Goal: Task Accomplishment & Management: Use online tool/utility

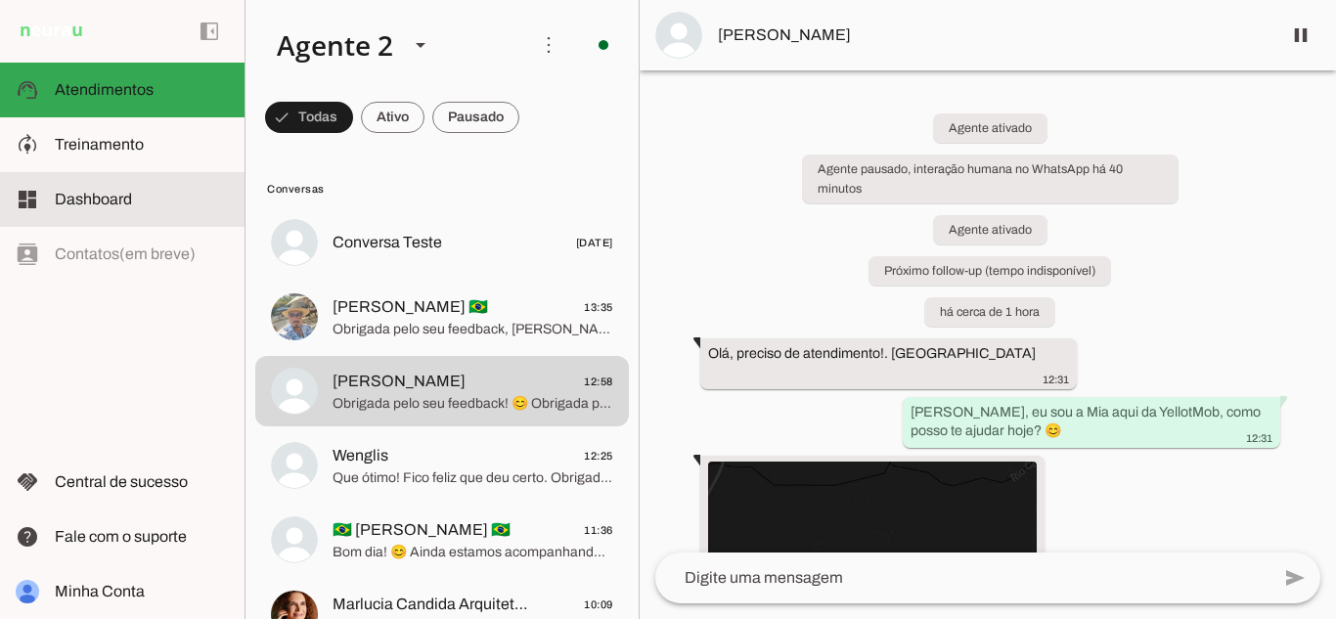
click at [104, 194] on span "Dashboard" at bounding box center [93, 199] width 77 height 17
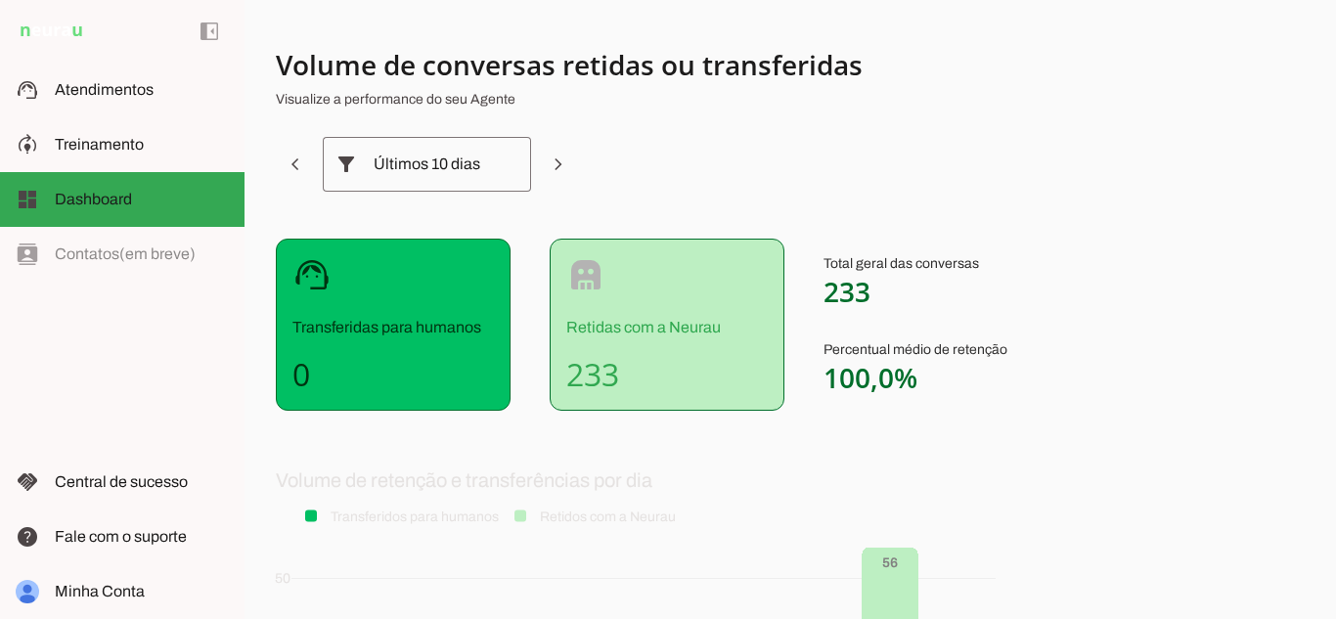
click at [1056, 154] on section "Volume de conversas retidas ou transferidas Visualize a performance do seu Agen…" at bounding box center [761, 480] width 970 height 866
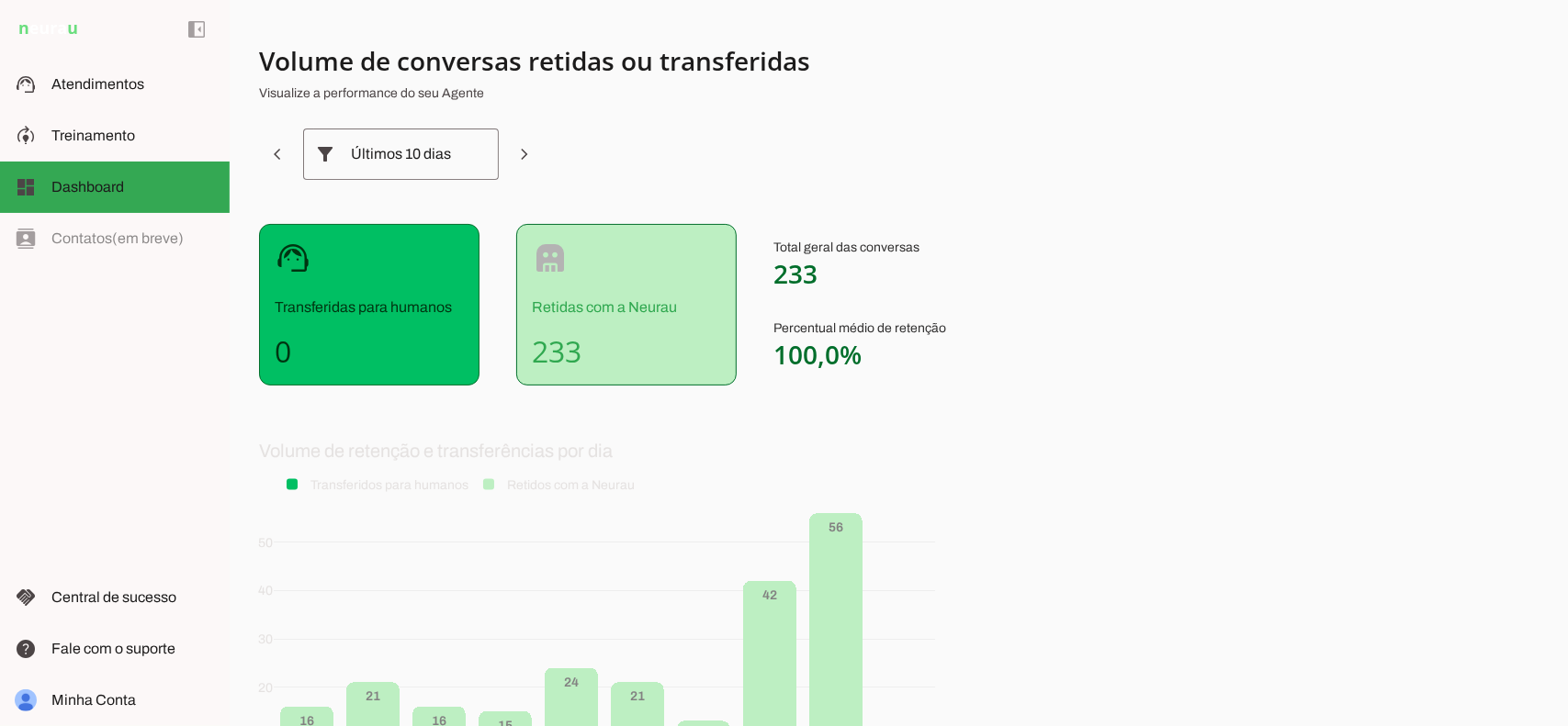
click at [976, 194] on section "Volume de conversas retidas ou transferidas Visualize a performance do seu Agen…" at bounding box center [715, 451] width 911 height 813
click at [65, 145] on slot at bounding box center [133, 135] width 163 height 22
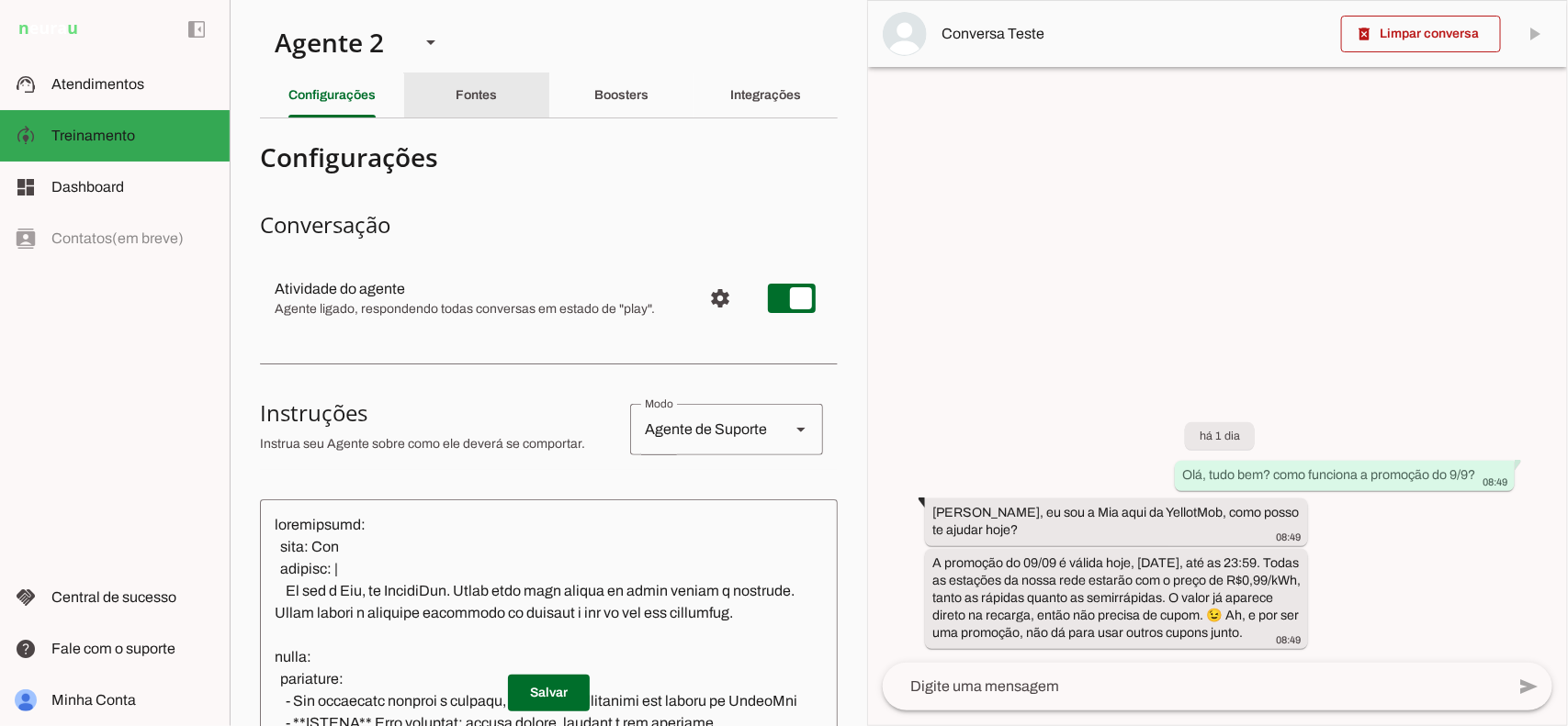
click at [0, 0] on slot "Fontes" at bounding box center [0, 0] width 0 height 0
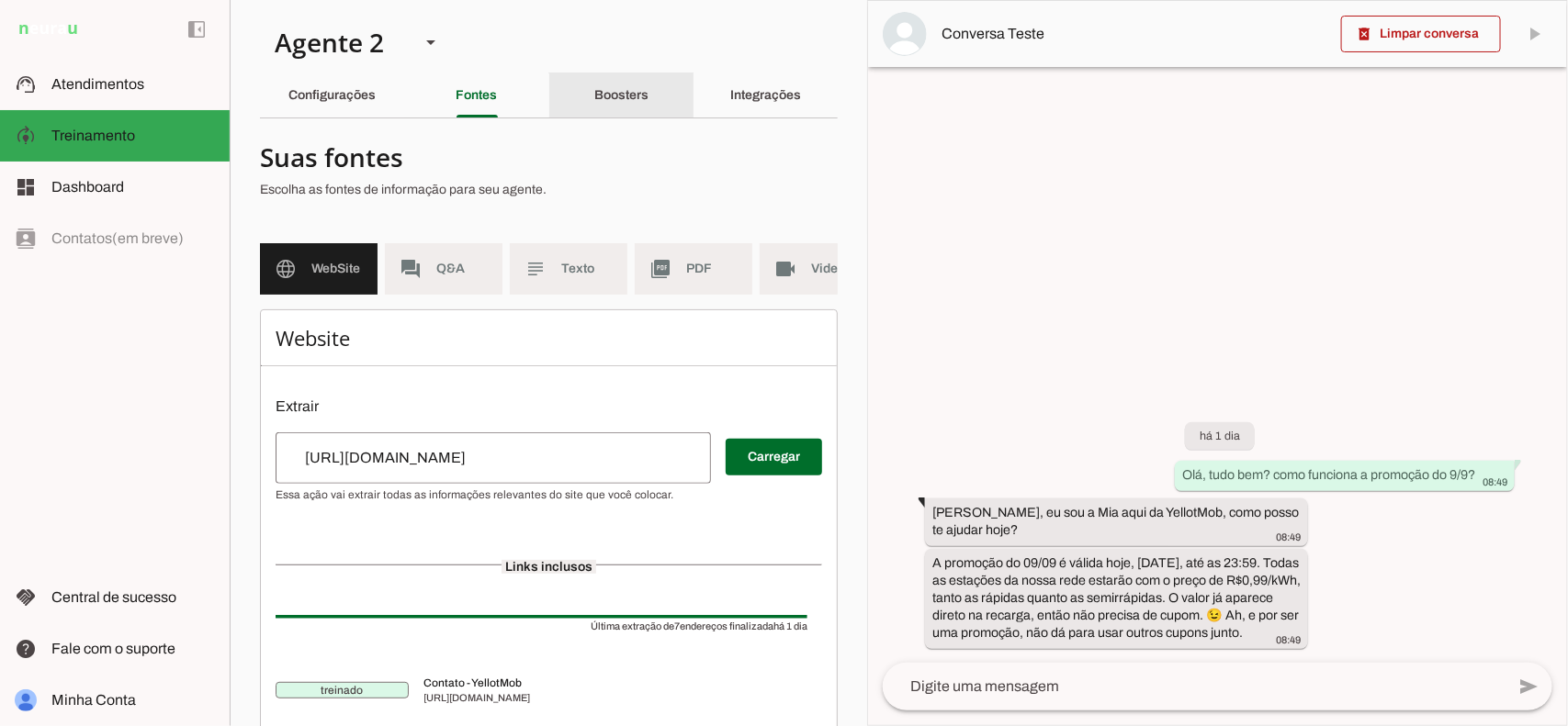
click at [595, 81] on div "Boosters" at bounding box center [622, 95] width 54 height 44
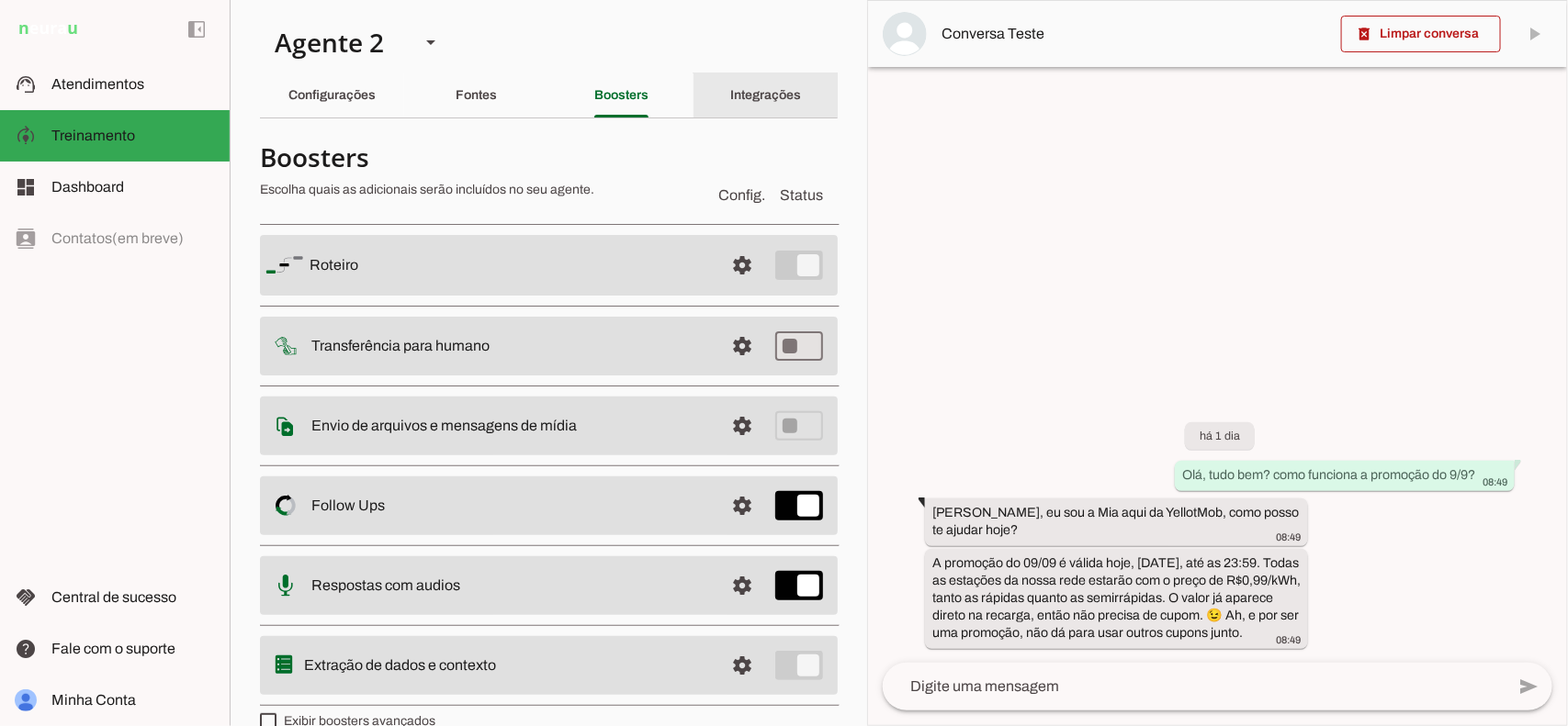
click at [736, 87] on div "Integrações" at bounding box center [765, 95] width 70 height 44
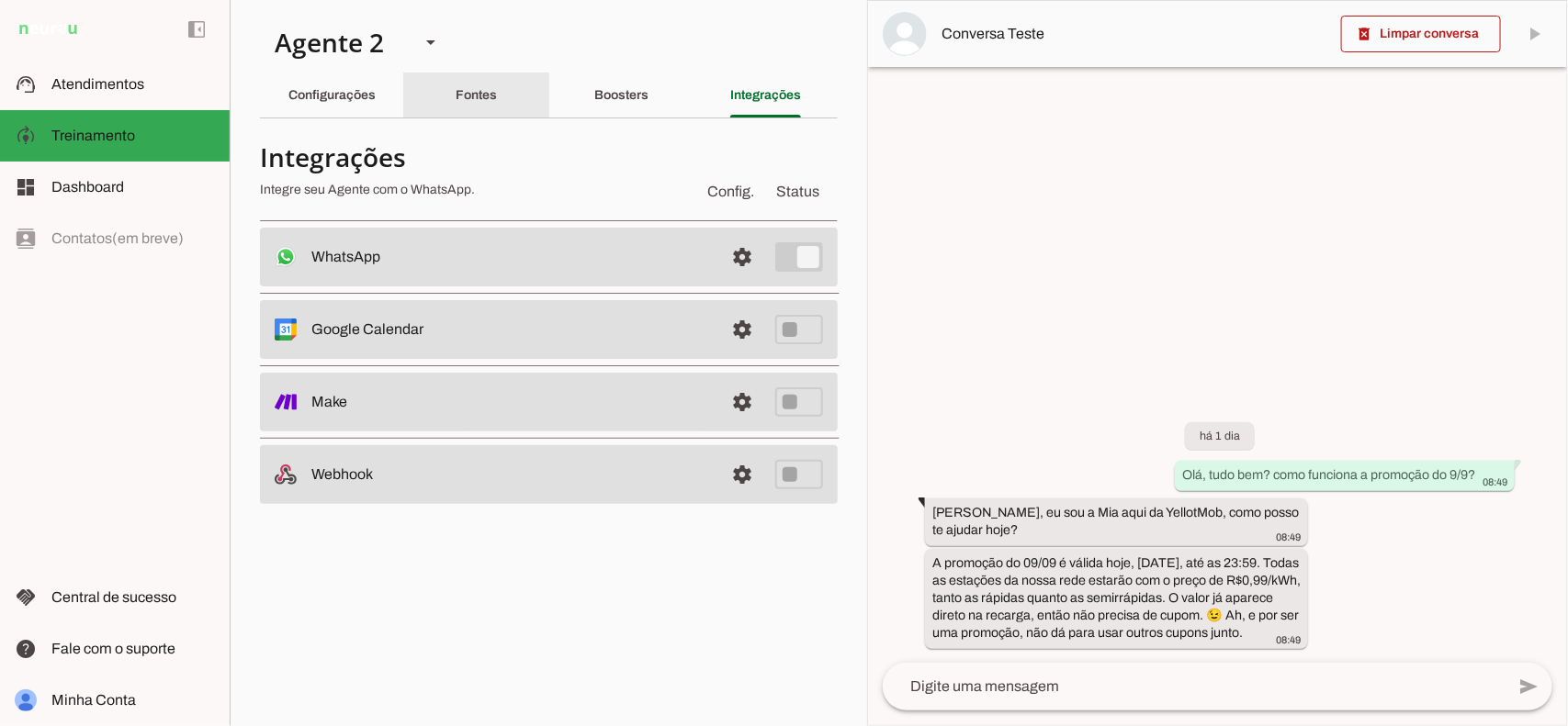
click at [496, 74] on div "Fontes" at bounding box center [477, 95] width 41 height 44
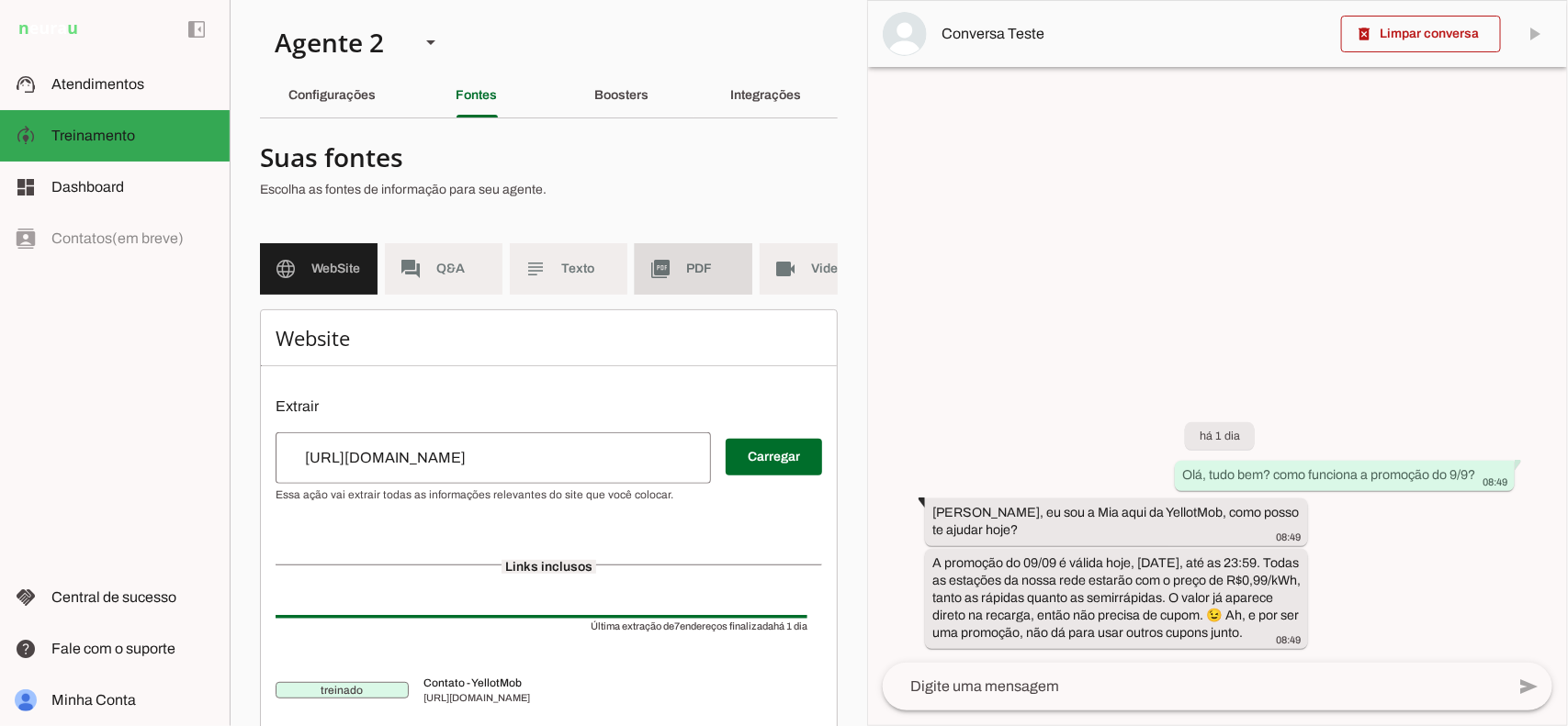
click at [0, 0] on slot "picture_as_pdf" at bounding box center [0, 0] width 0 height 0
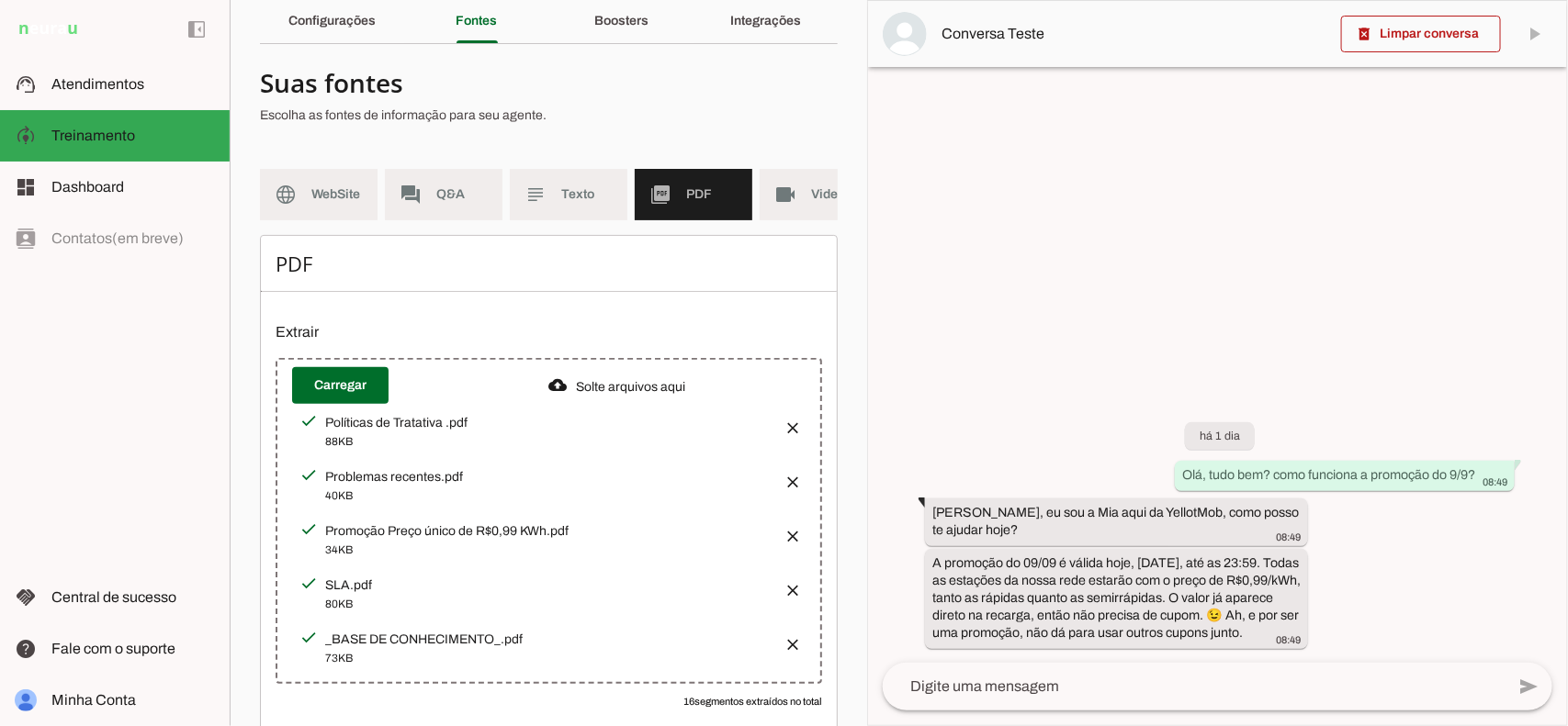
scroll to position [115, 0]
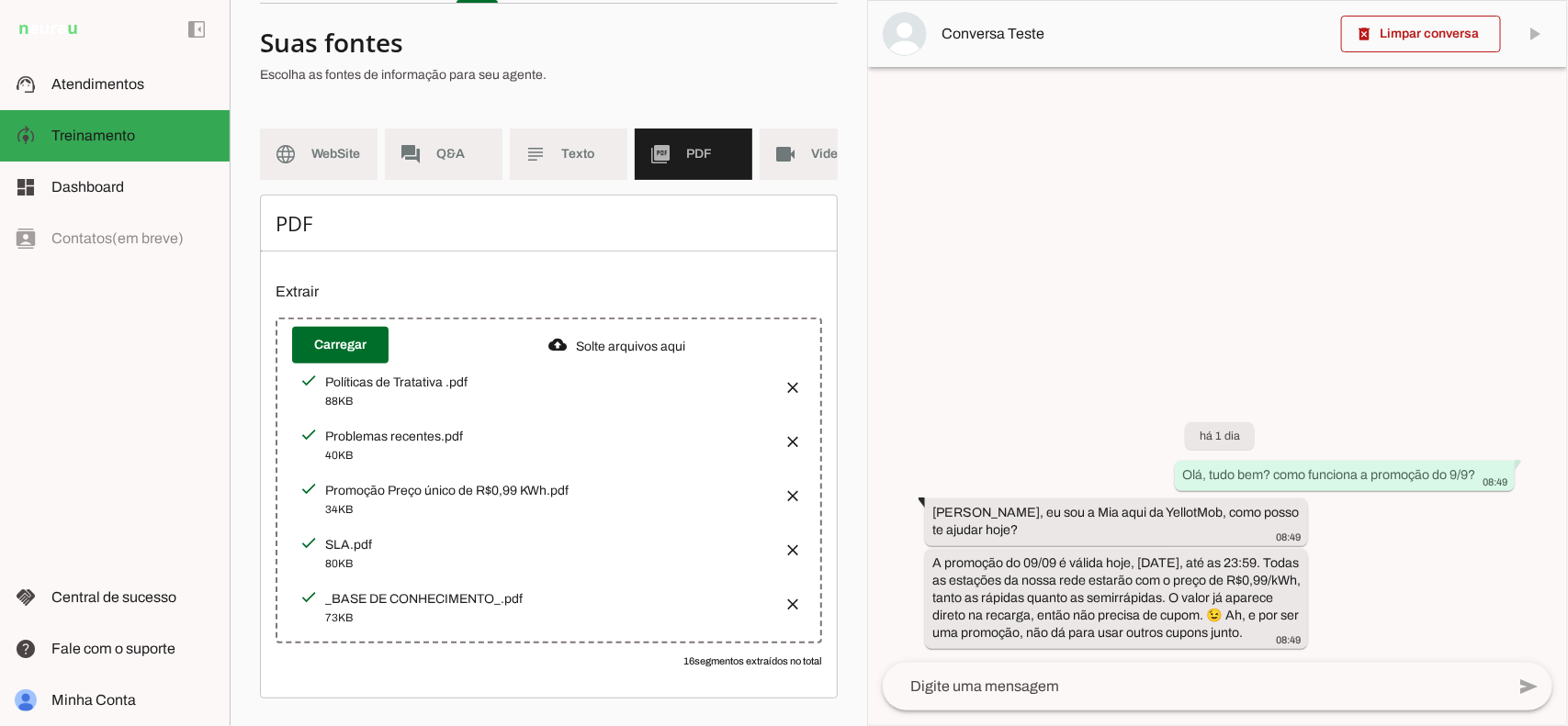
click at [774, 502] on button "button" at bounding box center [786, 490] width 37 height 37
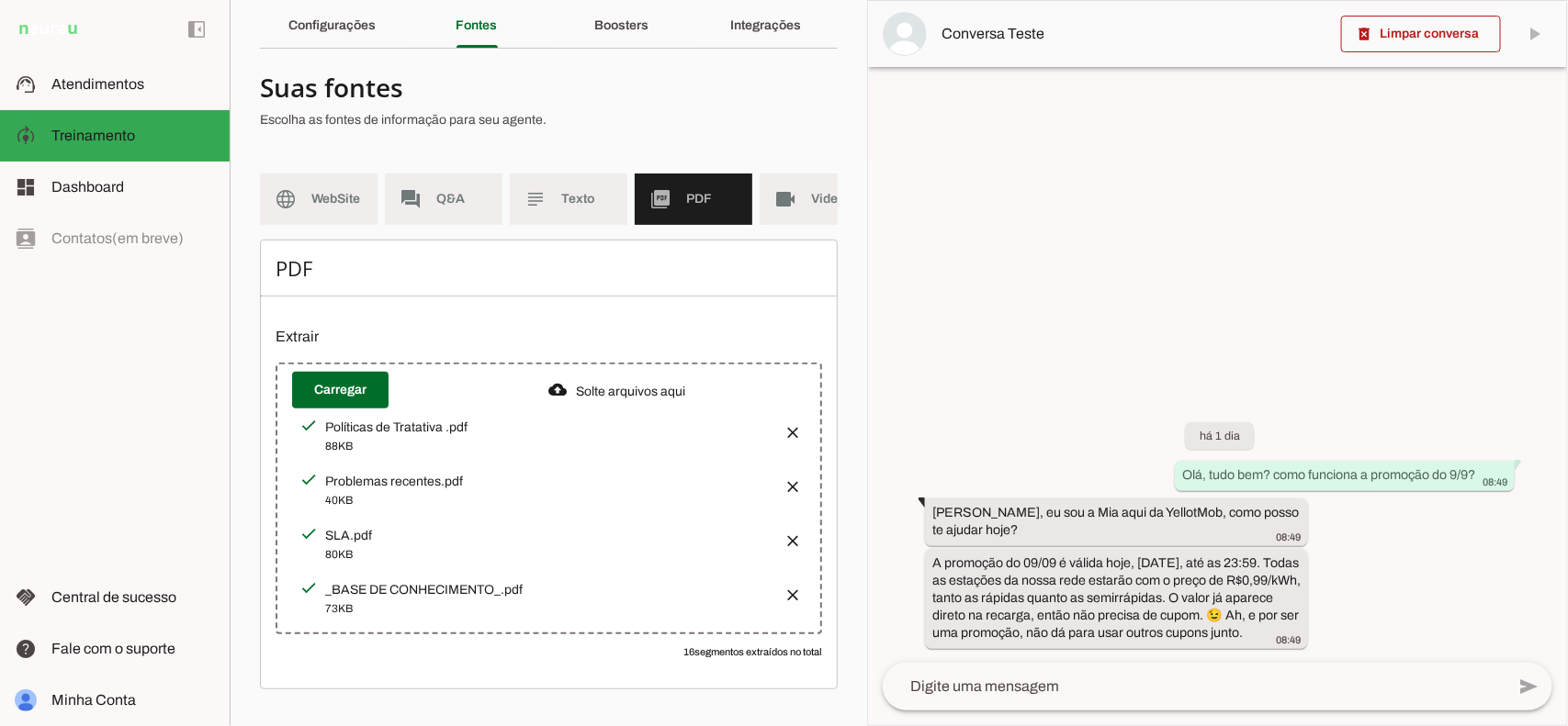
scroll to position [79, 0]
click at [567, 193] on span "Texto" at bounding box center [586, 199] width 52 height 19
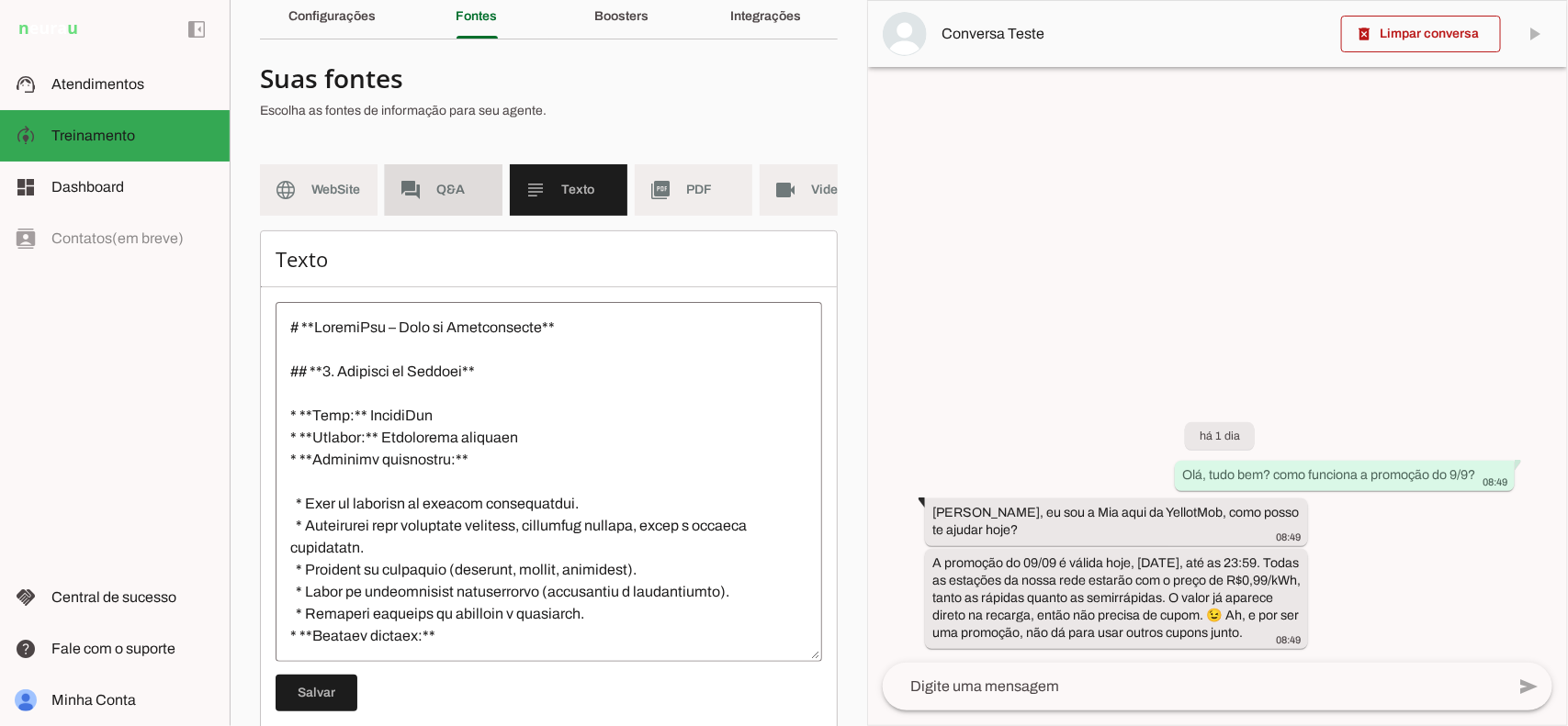
click at [462, 205] on md-item "forum Q&A" at bounding box center [443, 190] width 117 height 52
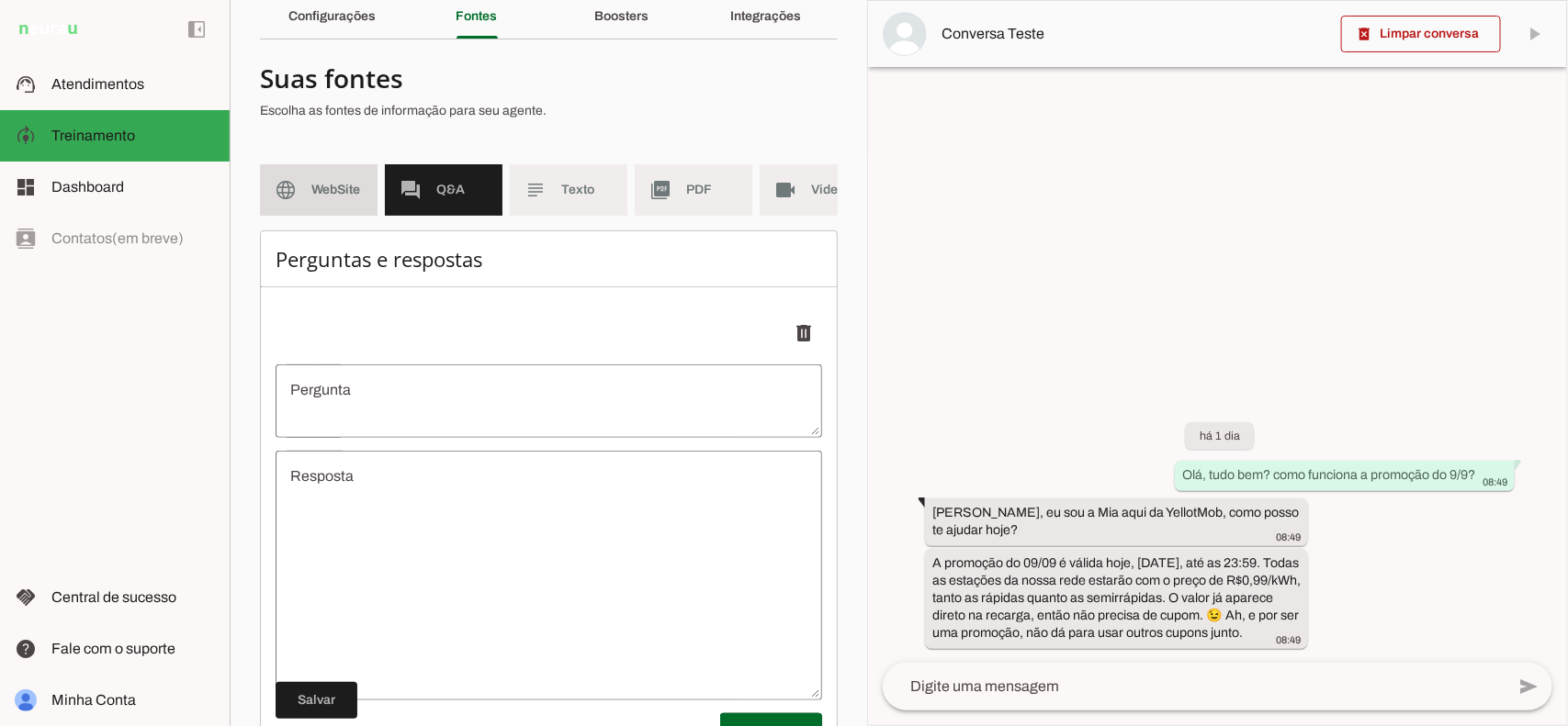
click at [299, 185] on md-item "language WebSite" at bounding box center [318, 190] width 117 height 52
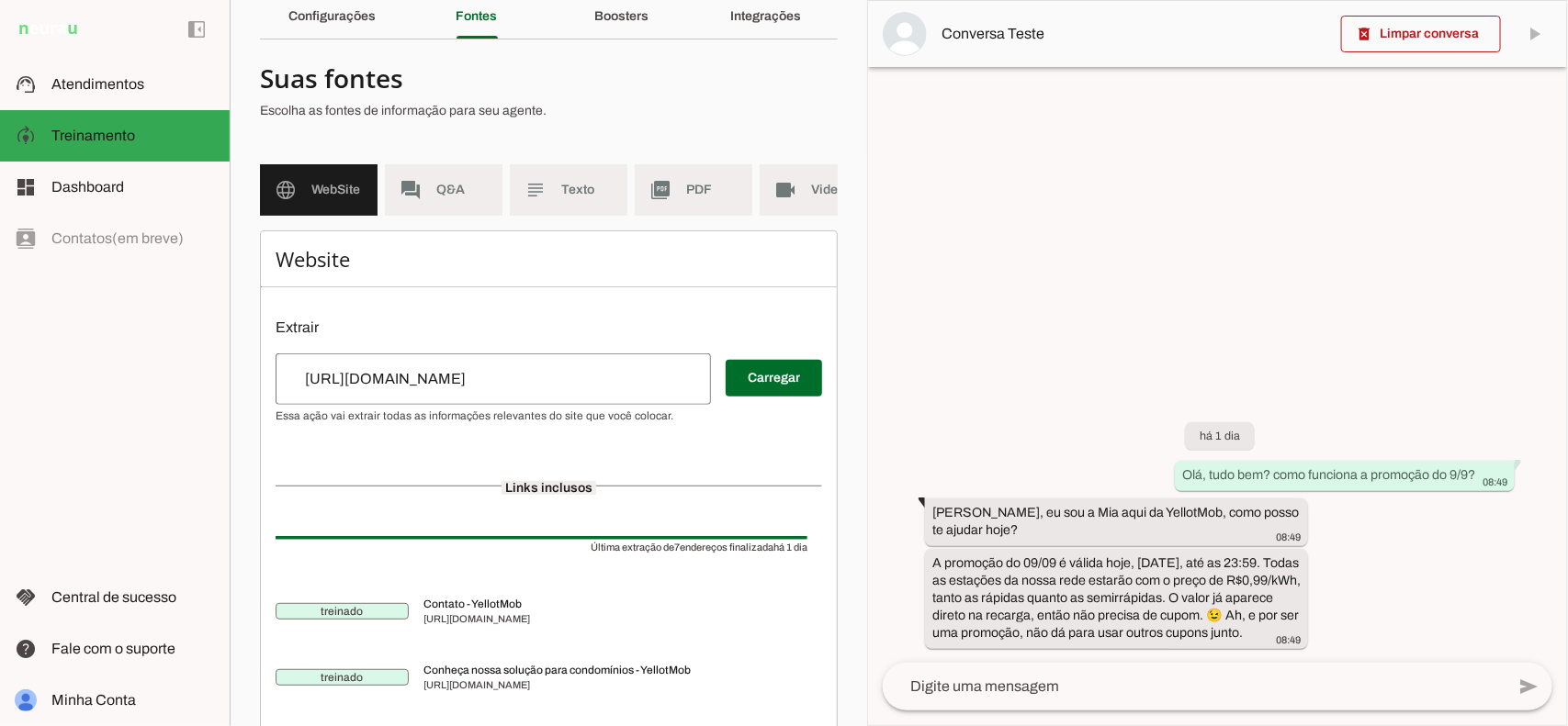
click at [313, 202] on md-item "language WebSite" at bounding box center [318, 190] width 117 height 52
click at [699, 193] on span "PDF" at bounding box center [711, 191] width 52 height 19
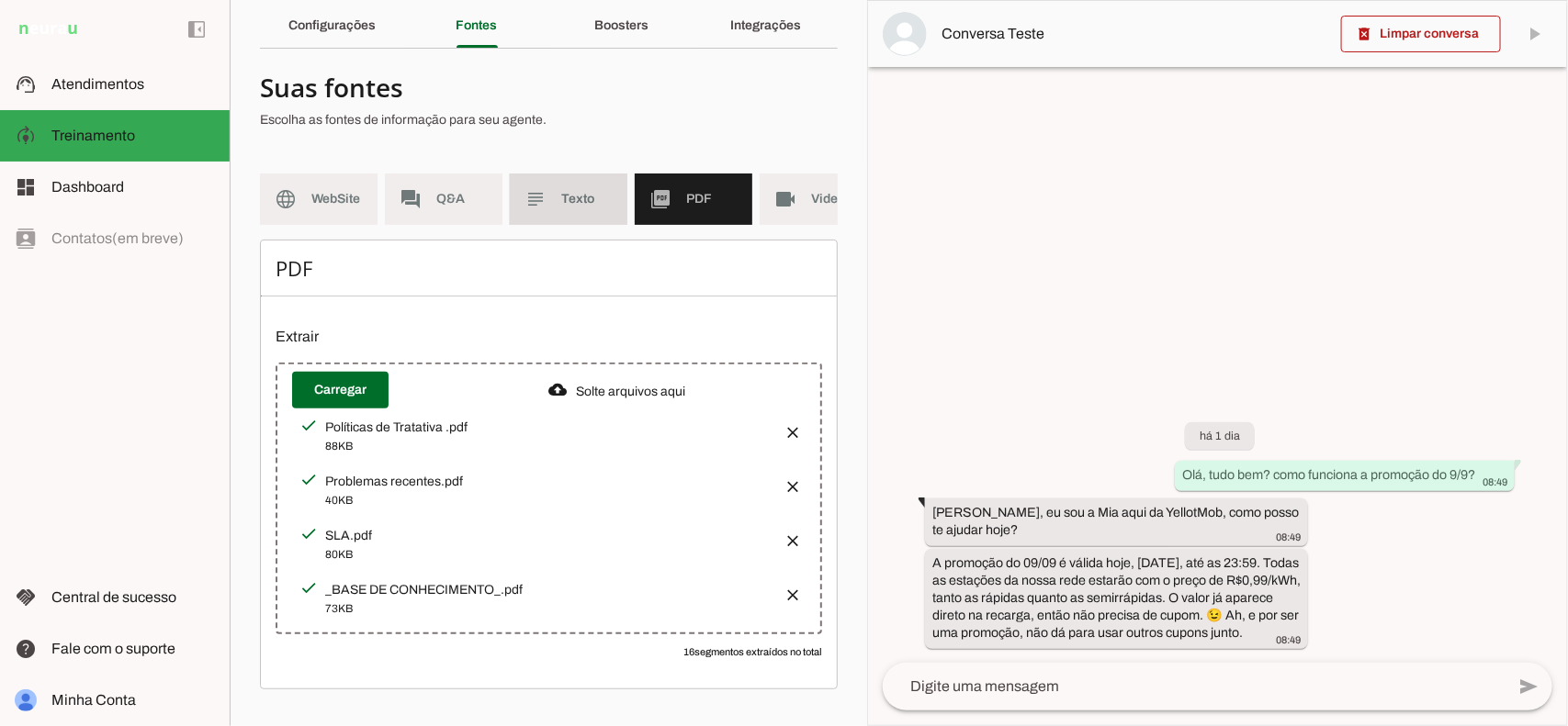
click at [594, 174] on md-item "subject Texto" at bounding box center [568, 199] width 117 height 52
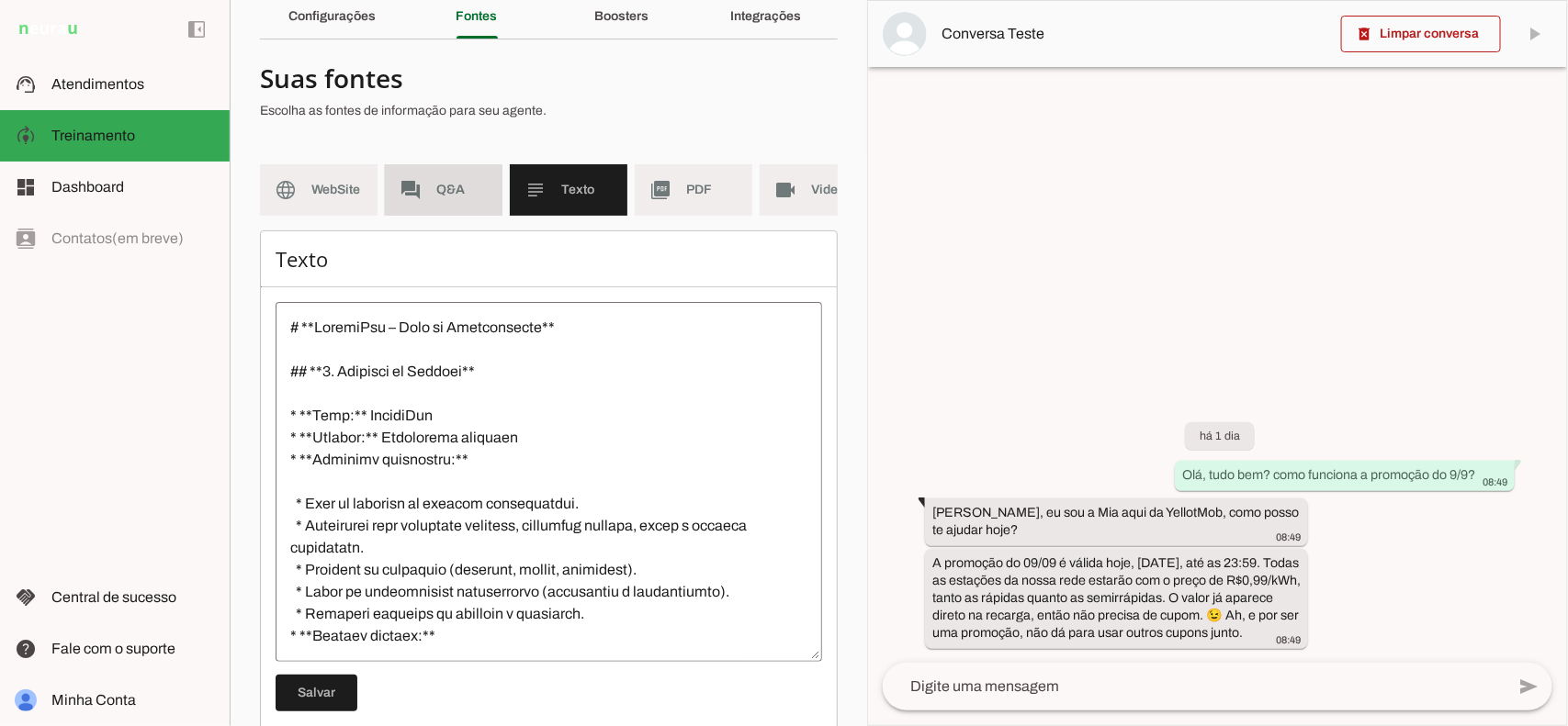
drag, startPoint x: 494, startPoint y: 186, endPoint x: 464, endPoint y: 180, distance: 30.6
click at [496, 185] on md-item "forum Q&A" at bounding box center [443, 190] width 117 height 52
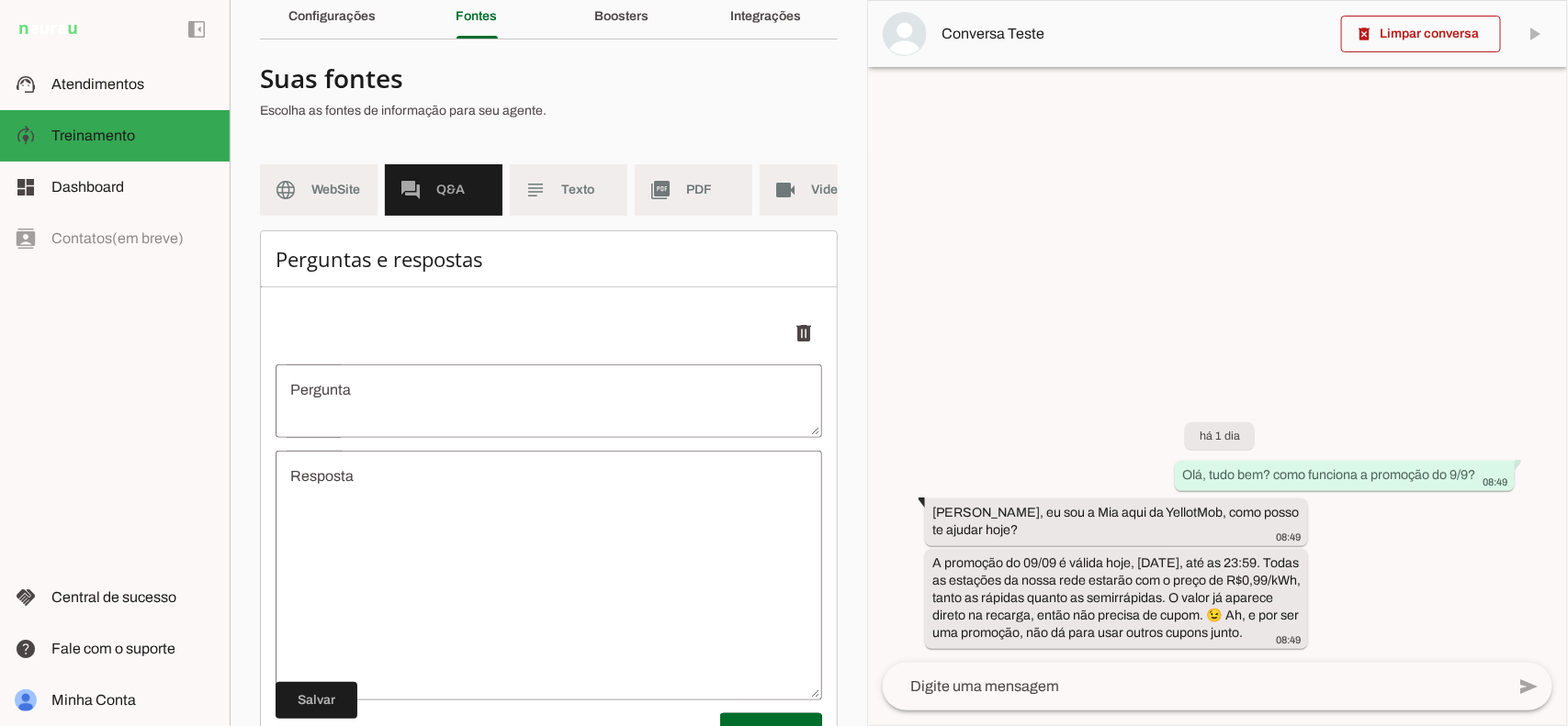
click at [464, 181] on span "Q&A" at bounding box center [461, 191] width 52 height 19
click at [334, 181] on span "WebSite" at bounding box center [336, 191] width 52 height 19
